Goal: Find specific page/section: Find specific page/section

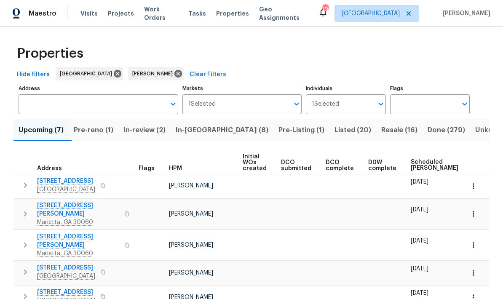
click at [418, 166] on span "Scheduled [PERSON_NAME]" at bounding box center [435, 165] width 48 height 12
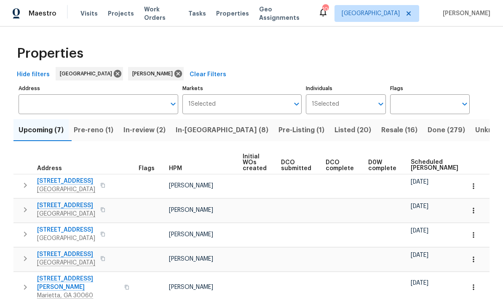
click at [421, 166] on span "Scheduled [PERSON_NAME]" at bounding box center [435, 165] width 48 height 12
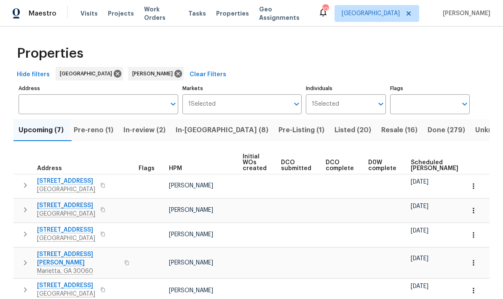
click at [419, 166] on span "Scheduled [PERSON_NAME]" at bounding box center [435, 166] width 48 height 12
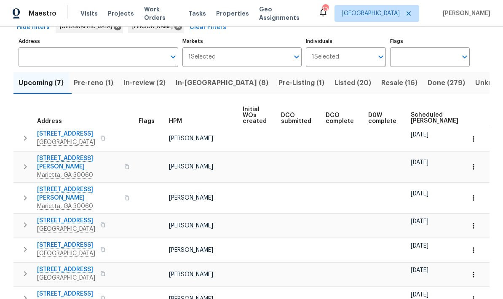
scroll to position [47, 0]
click at [106, 86] on span "Pre-reno (1)" at bounding box center [94, 84] width 40 height 12
